Goal: Task Accomplishment & Management: Complete application form

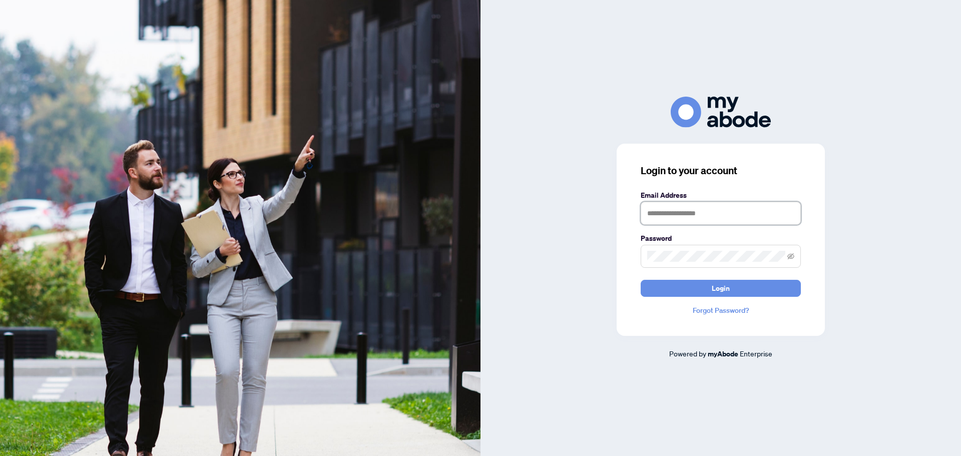
click at [691, 213] on input "text" at bounding box center [721, 213] width 160 height 23
type input "**********"
click at [686, 247] on span at bounding box center [721, 256] width 160 height 23
click at [641, 280] on button "Login" at bounding box center [721, 288] width 160 height 17
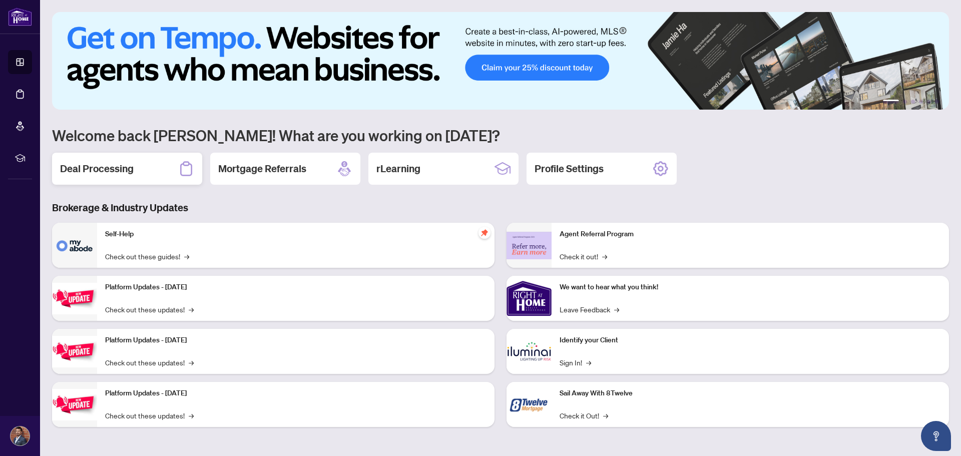
click at [117, 168] on h2 "Deal Processing" at bounding box center [97, 169] width 74 height 14
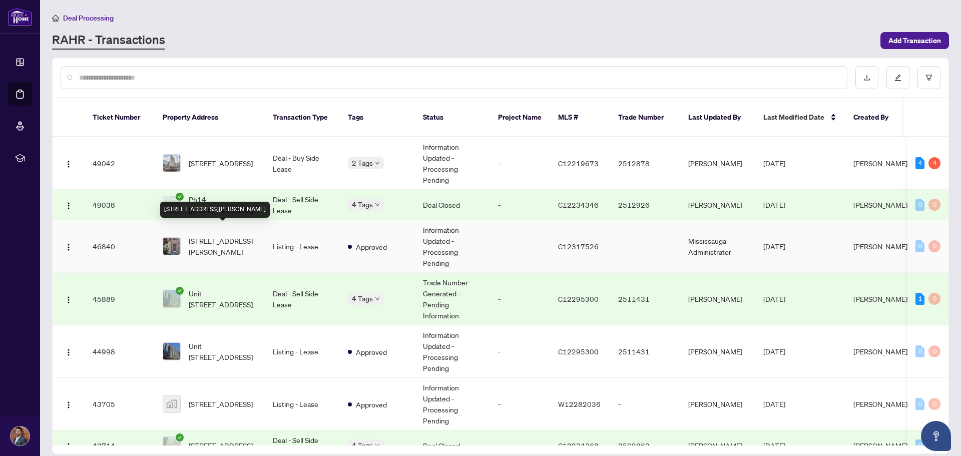
click at [214, 240] on span "[STREET_ADDRESS][PERSON_NAME]" at bounding box center [223, 246] width 68 height 22
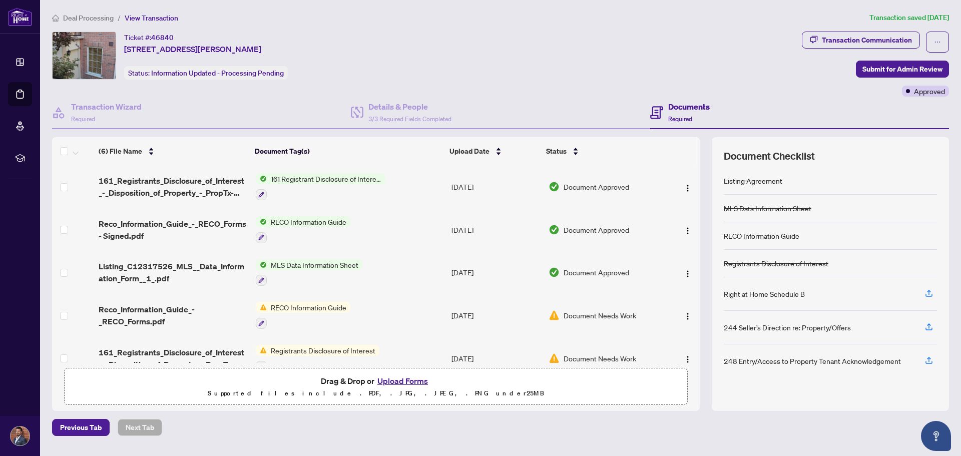
click at [790, 434] on div "Previous Tab Next Tab" at bounding box center [500, 427] width 897 height 17
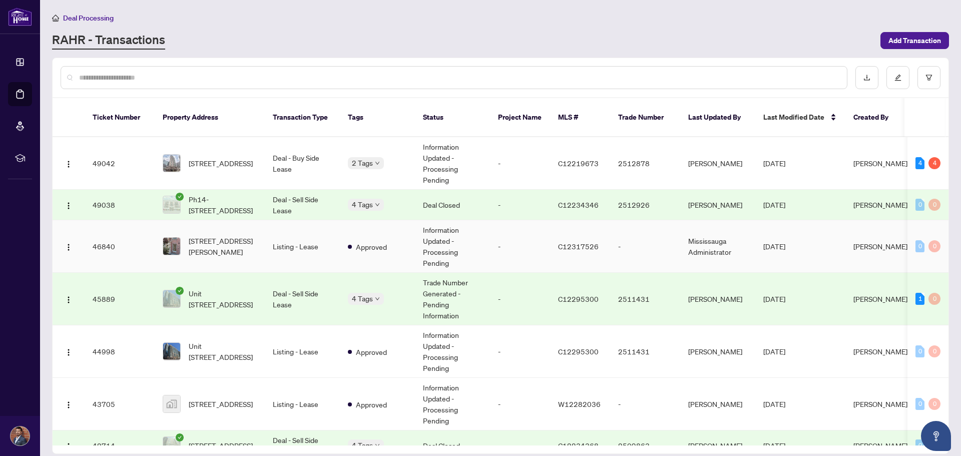
click at [267, 228] on td "Listing - Lease" at bounding box center [302, 246] width 75 height 53
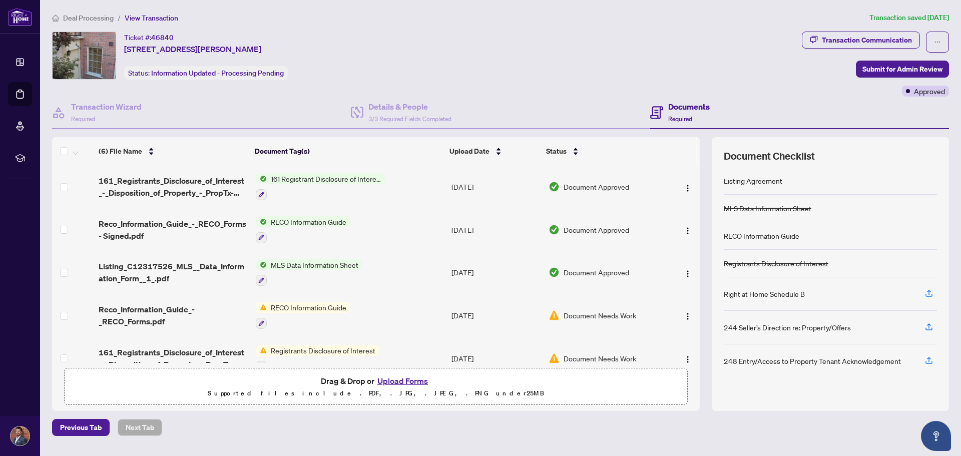
drag, startPoint x: 900, startPoint y: 63, endPoint x: 732, endPoint y: 104, distance: 172.6
click at [732, 104] on div "Ticket #: 46840 [STREET_ADDRESS][PERSON_NAME] Status: Information Updated - Pro…" at bounding box center [500, 221] width 905 height 379
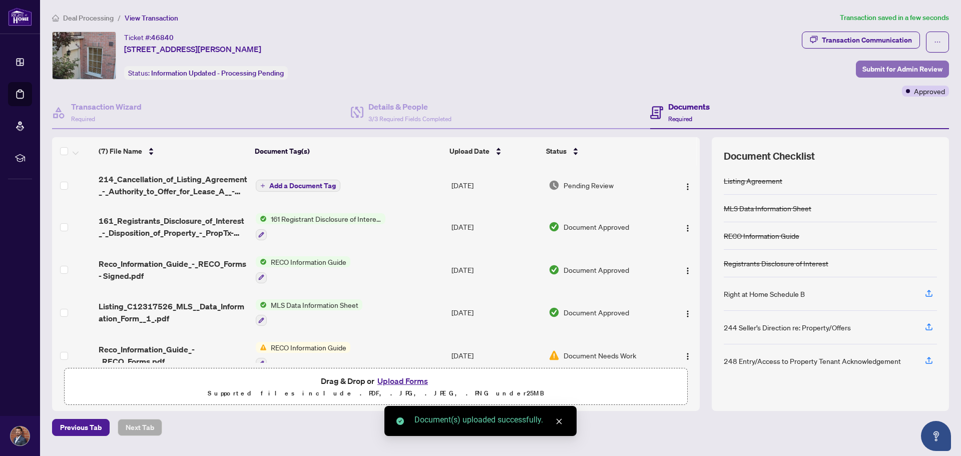
click at [886, 68] on span "Submit for Admin Review" at bounding box center [902, 69] width 80 height 16
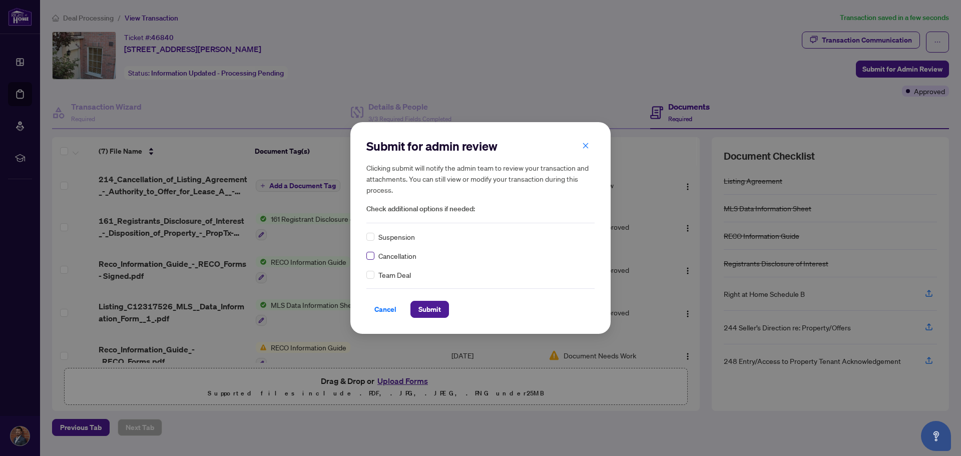
click at [372, 255] on label at bounding box center [370, 255] width 8 height 11
click at [434, 314] on span "Submit" at bounding box center [429, 309] width 23 height 16
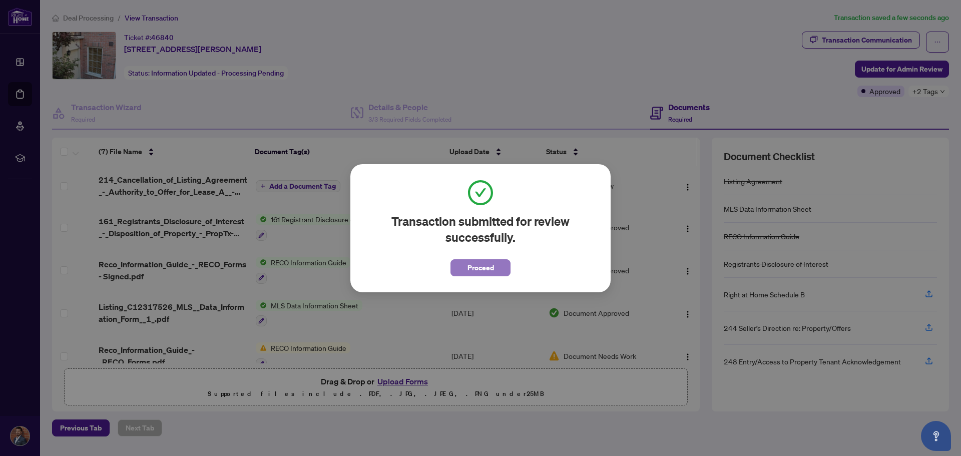
click at [475, 267] on span "Proceed" at bounding box center [480, 268] width 27 height 16
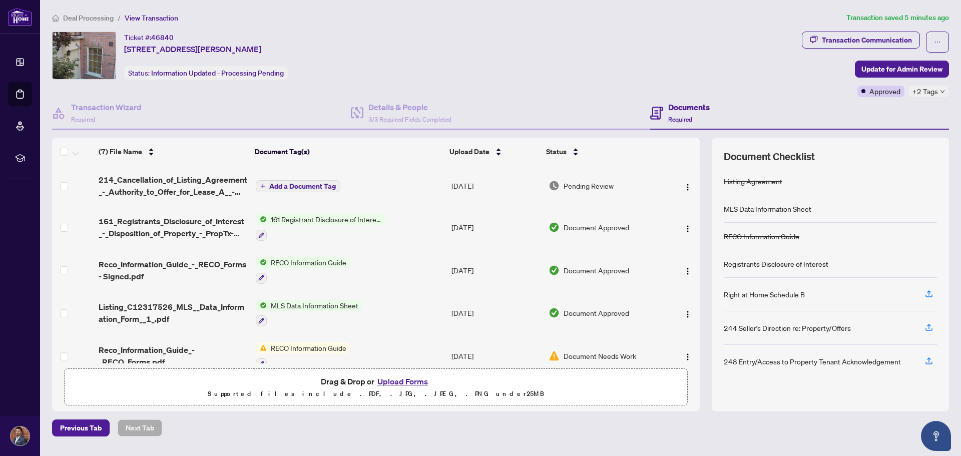
click at [607, 70] on div "Ticket #: 46840 [STREET_ADDRESS][PERSON_NAME] Status: Information Updated - Pro…" at bounding box center [425, 56] width 746 height 48
